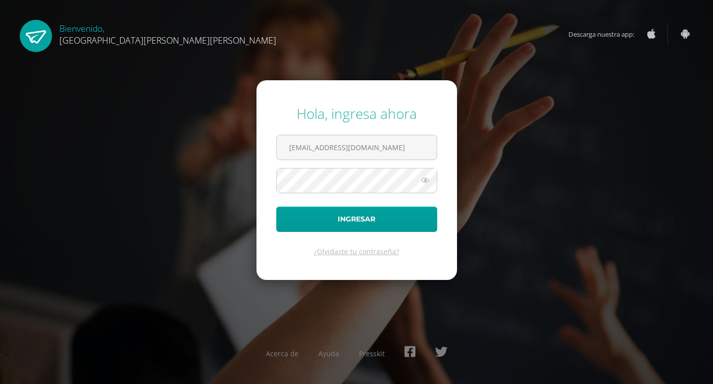
type input "[EMAIL_ADDRESS][DOMAIN_NAME]"
click at [276, 206] on button "Ingresar" at bounding box center [356, 218] width 161 height 25
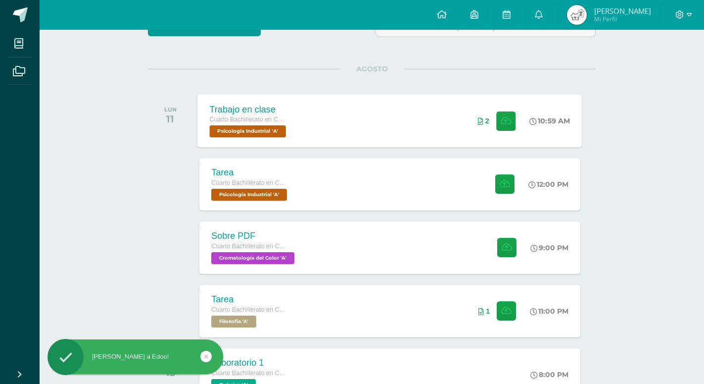
scroll to position [151, 0]
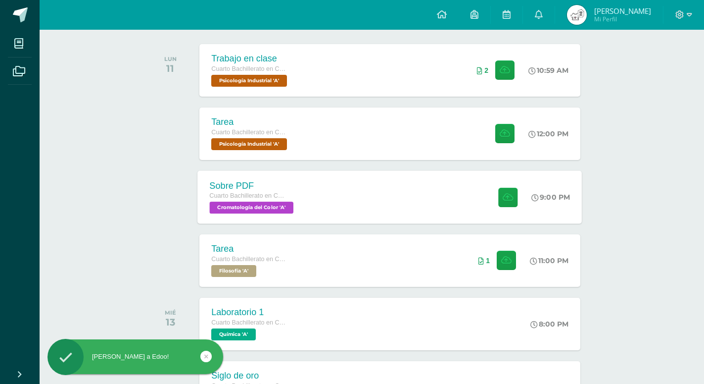
click at [351, 194] on div "Sobre PDF Cuarto Bachillerato en CCLL en Diseño Grafico Cromatología del Color …" at bounding box center [390, 196] width 384 height 53
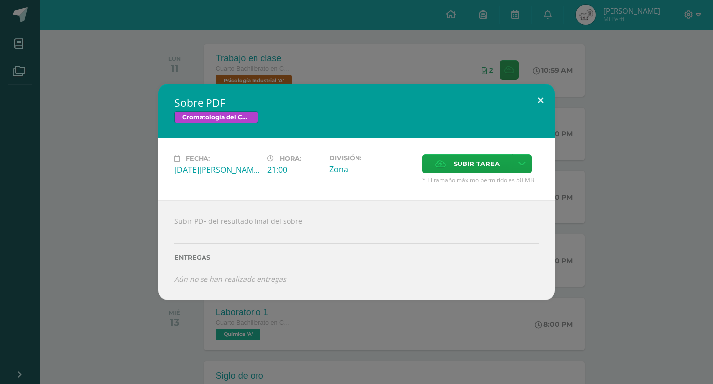
click at [541, 109] on button at bounding box center [540, 101] width 28 height 34
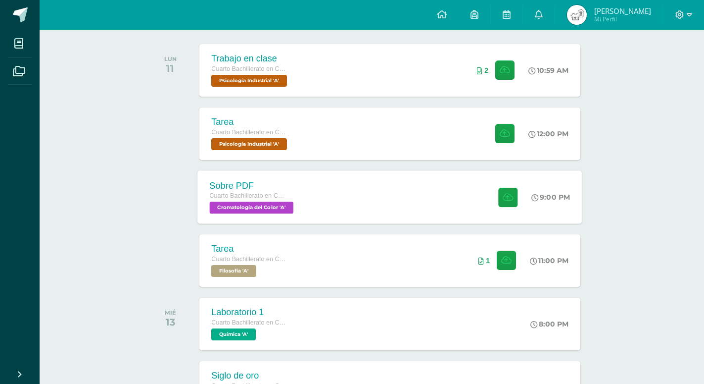
click at [333, 203] on div "Sobre PDF Cuarto Bachillerato en CCLL en Diseño Grafico Cromatología del Color …" at bounding box center [390, 196] width 384 height 53
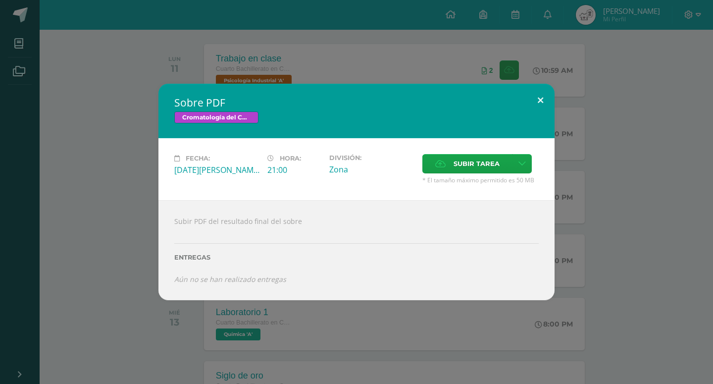
click at [541, 117] on button at bounding box center [540, 101] width 28 height 34
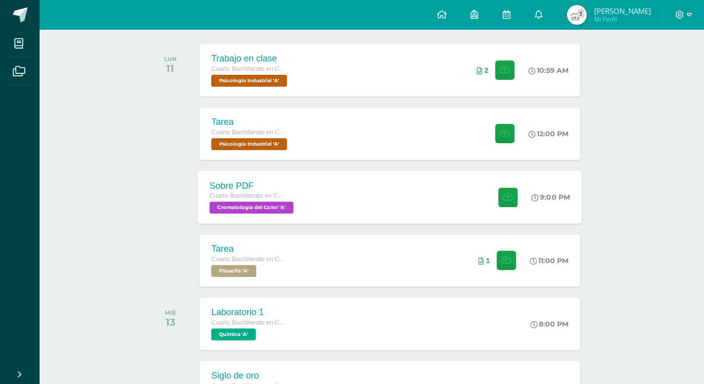
click at [344, 186] on div "Sobre PDF Cuarto Bachillerato en CCLL en Diseño Grafico Cromatología del Color …" at bounding box center [390, 196] width 384 height 53
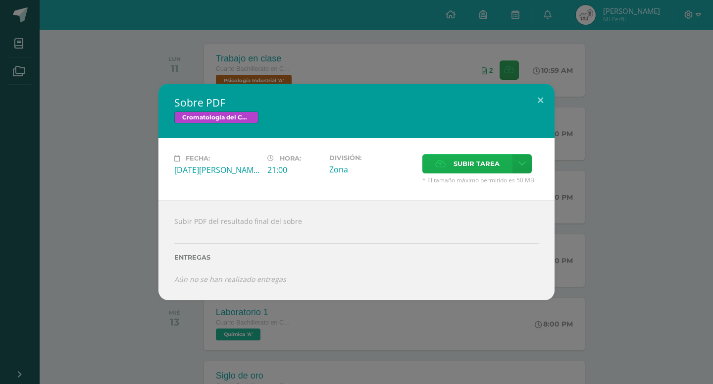
click at [499, 173] on span "Subir tarea" at bounding box center [476, 163] width 46 height 18
click at [0, 0] on input "Subir tarea" at bounding box center [0, 0] width 0 height 0
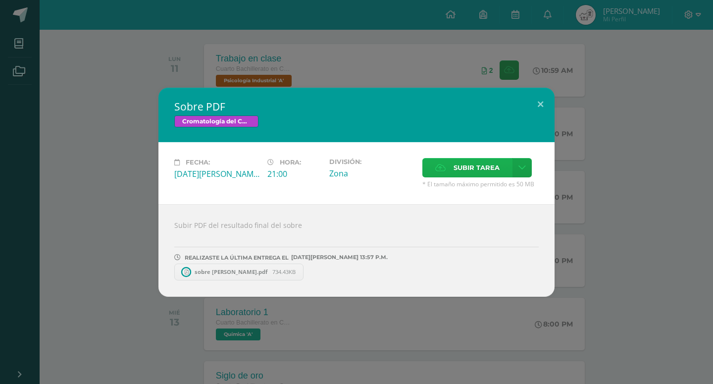
click at [477, 177] on label "Subir tarea" at bounding box center [467, 167] width 90 height 19
click at [0, 0] on input "Subir tarea" at bounding box center [0, 0] width 0 height 0
click at [331, 270] on span "carta de [PERSON_NAME].pdf" at bounding box center [376, 271] width 90 height 7
click at [242, 267] on link "sobre [PERSON_NAME].pdf 734.43KB" at bounding box center [243, 271] width 139 height 17
click at [537, 104] on button at bounding box center [540, 105] width 28 height 34
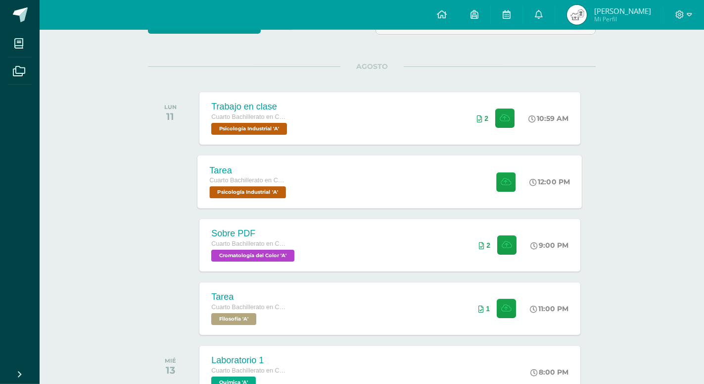
scroll to position [50, 0]
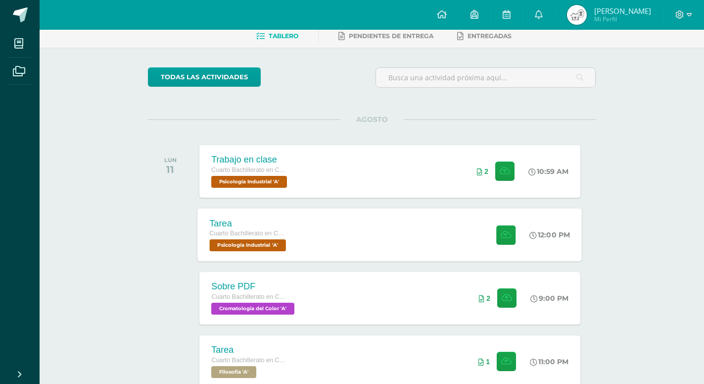
click at [368, 238] on div "Tarea Cuarto Bachillerato en CCLL en Diseño Grafico Psicología Industrial 'A' 1…" at bounding box center [390, 234] width 384 height 53
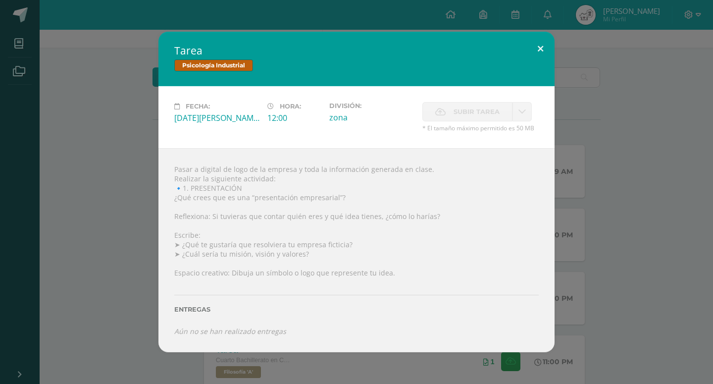
click at [534, 65] on button at bounding box center [540, 49] width 28 height 34
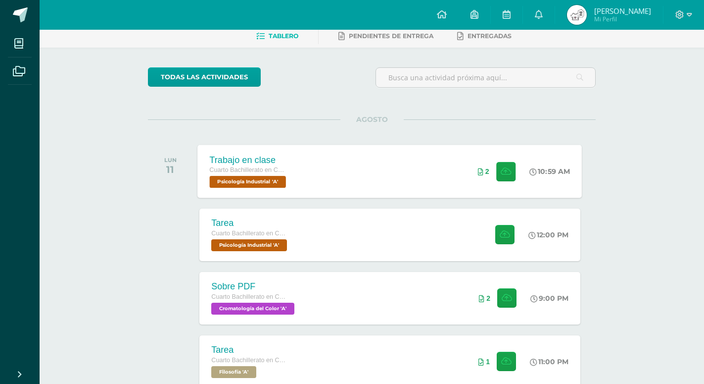
click at [406, 164] on div "Trabajo en clase Cuarto Bachillerato en CCLL en Diseño Grafico Psicología Indus…" at bounding box center [390, 170] width 384 height 53
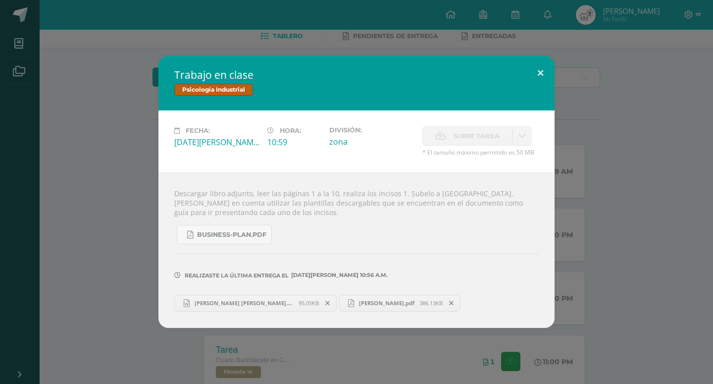
click at [537, 90] on button at bounding box center [540, 73] width 28 height 34
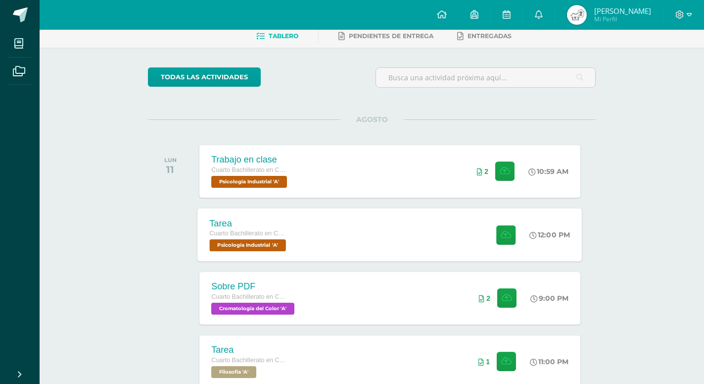
click at [316, 237] on div "Tarea Cuarto Bachillerato en CCLL en Diseño Grafico Psicología Industrial 'A' 1…" at bounding box center [390, 234] width 384 height 53
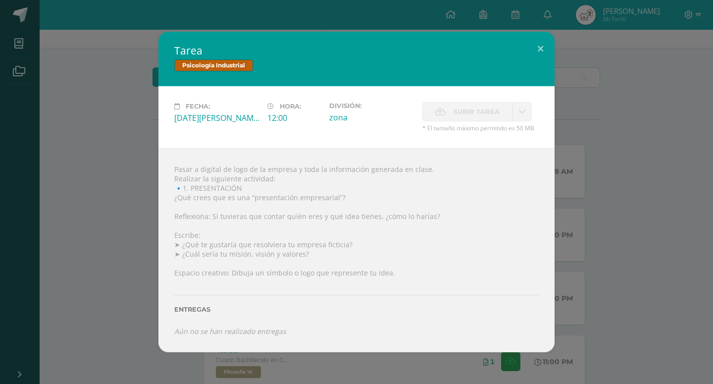
click at [648, 124] on div "Tarea Psicología Industrial Fecha: [DATE][PERSON_NAME] Hora: 12:00 División: zo…" at bounding box center [356, 192] width 705 height 320
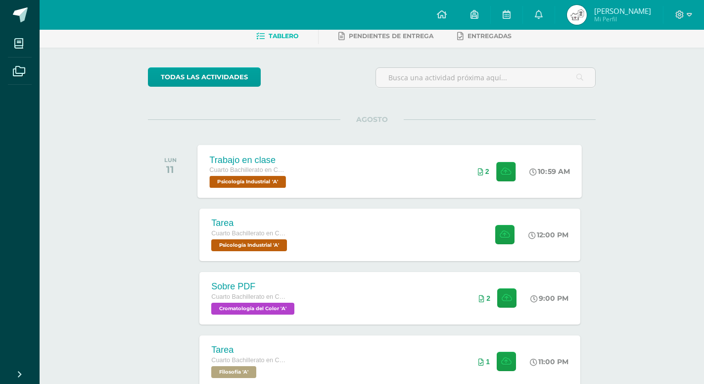
click at [445, 187] on div "Trabajo en clase Cuarto Bachillerato en CCLL en Diseño Grafico Psicología Indus…" at bounding box center [390, 170] width 384 height 53
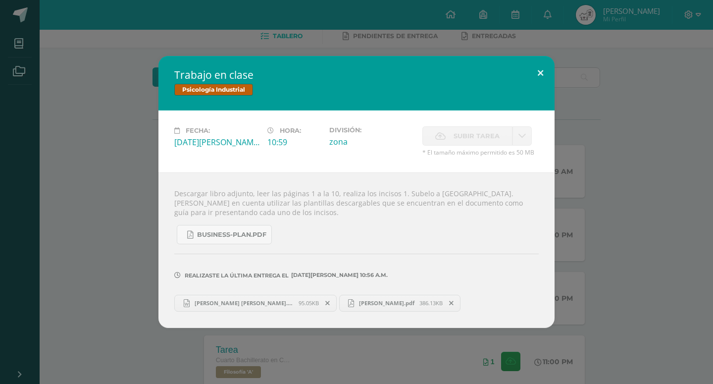
click at [532, 98] on div "Trabajo en clase Psicología Industrial Fecha: [DATE][PERSON_NAME] Hora: 10:59 D…" at bounding box center [356, 191] width 396 height 271
click at [551, 78] on button at bounding box center [540, 73] width 28 height 34
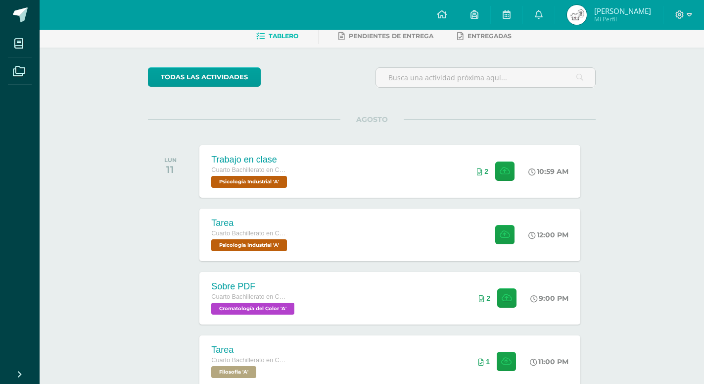
scroll to position [0, 0]
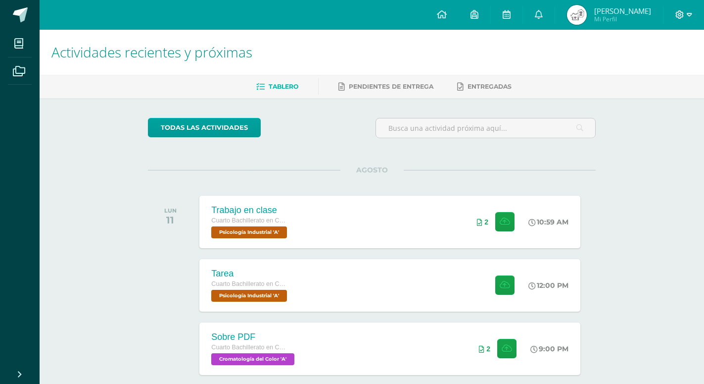
click at [688, 16] on icon at bounding box center [689, 14] width 5 height 9
click at [672, 71] on span "Cerrar sesión" at bounding box center [658, 67] width 45 height 9
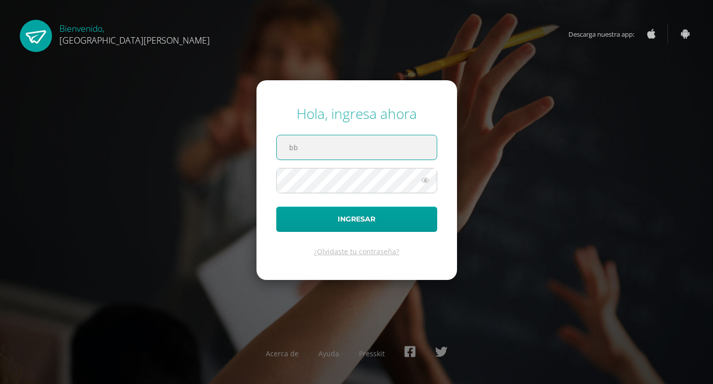
type input "bb"
